Goal: Find specific page/section: Find specific page/section

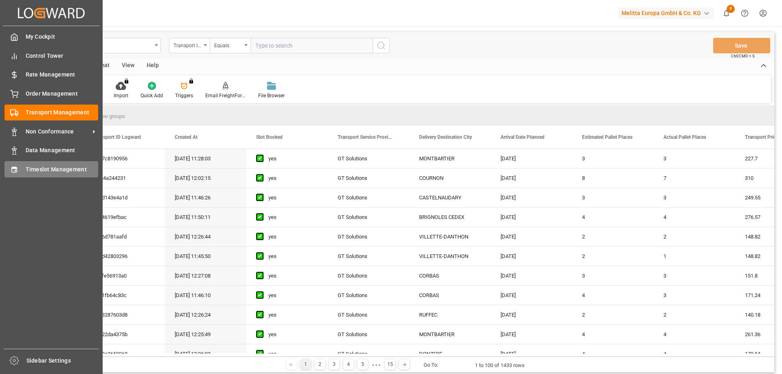
click at [38, 169] on span "Timeslot Management" at bounding box center [62, 169] width 73 height 9
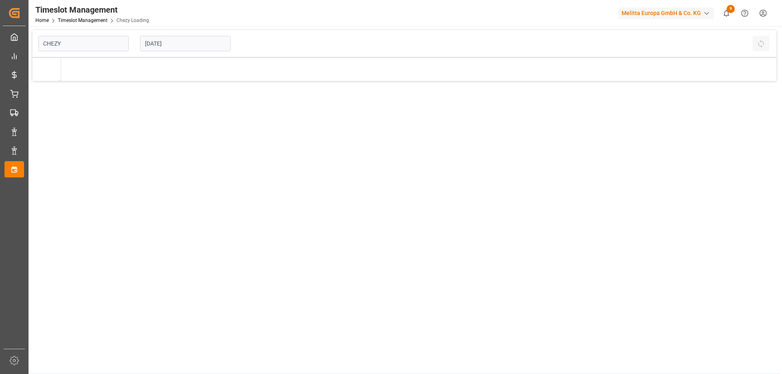
type input "Chezy Loading"
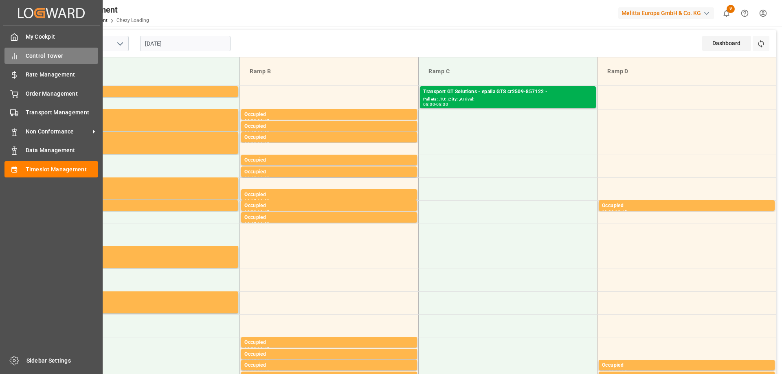
click at [36, 59] on span "Control Tower" at bounding box center [62, 56] width 73 height 9
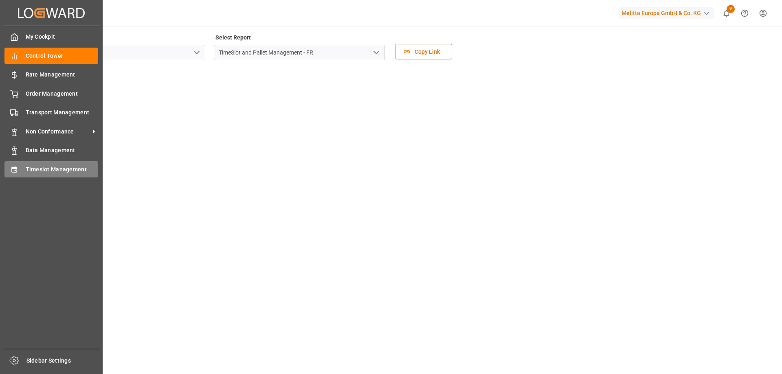
click at [27, 172] on span "Timeslot Management" at bounding box center [62, 169] width 73 height 9
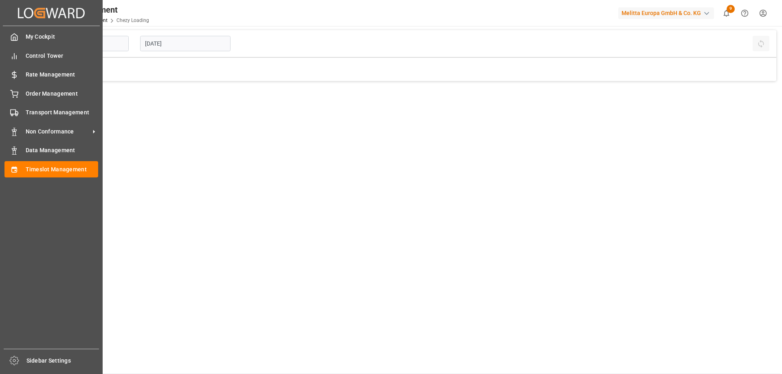
type input "Chezy Loading"
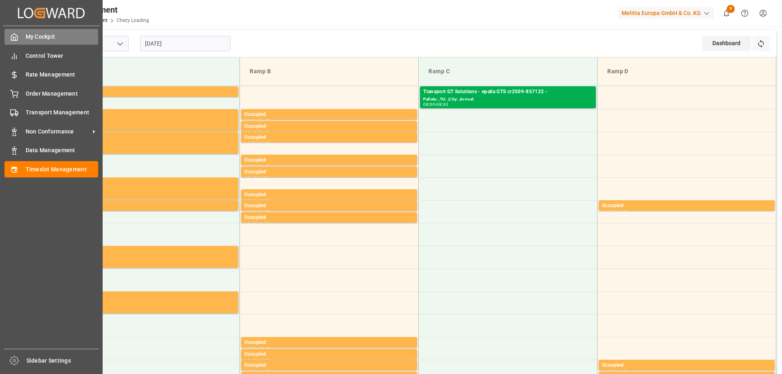
click at [51, 33] on span "My Cockpit" at bounding box center [62, 37] width 73 height 9
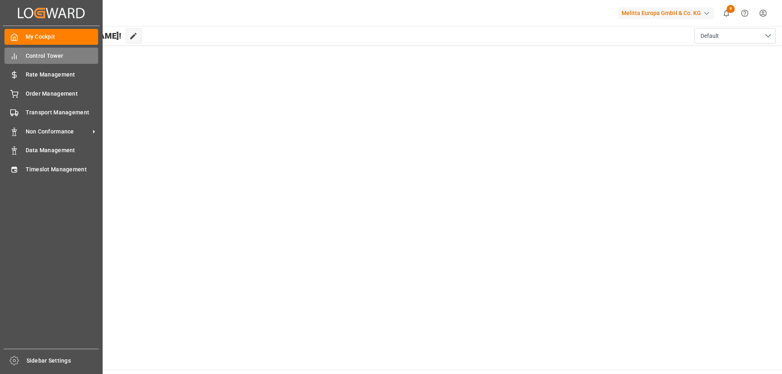
click at [26, 56] on span "Control Tower" at bounding box center [62, 56] width 73 height 9
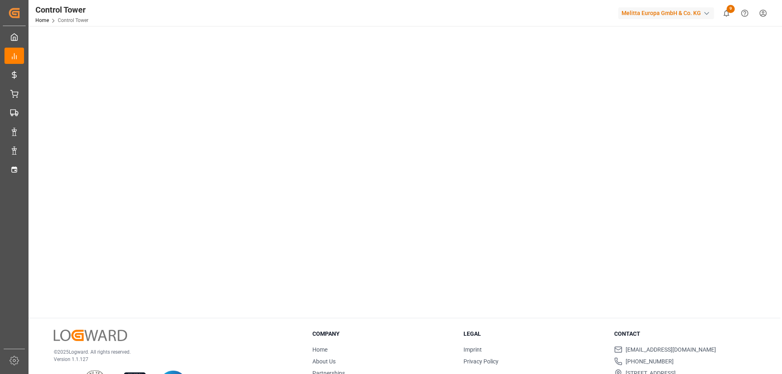
scroll to position [118, 0]
